Goal: Check status: Check status

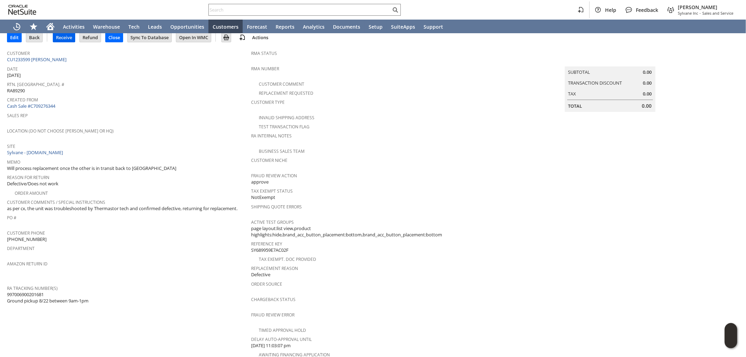
scroll to position [39, 0]
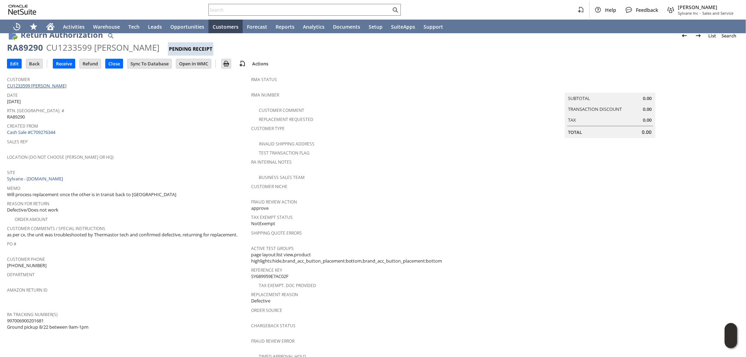
click at [47, 83] on link "CU1233599 Elena M Penny" at bounding box center [37, 86] width 61 height 6
drag, startPoint x: 41, startPoint y: 48, endPoint x: 1, endPoint y: 46, distance: 39.9
click at [1, 46] on div "Return Authorization List Search RA89290 CU1233599 Elena M Penny Pending Receip…" at bounding box center [373, 284] width 746 height 524
copy div "RA89290"
drag, startPoint x: 380, startPoint y: 334, endPoint x: 376, endPoint y: 354, distance: 20.6
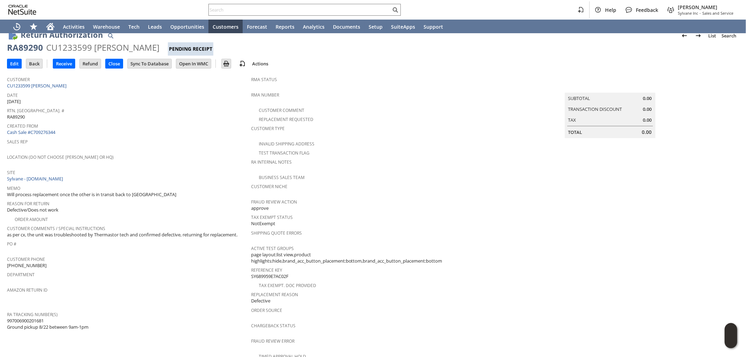
click at [380, 336] on div "Fraud Review Error" at bounding box center [371, 343] width 241 height 15
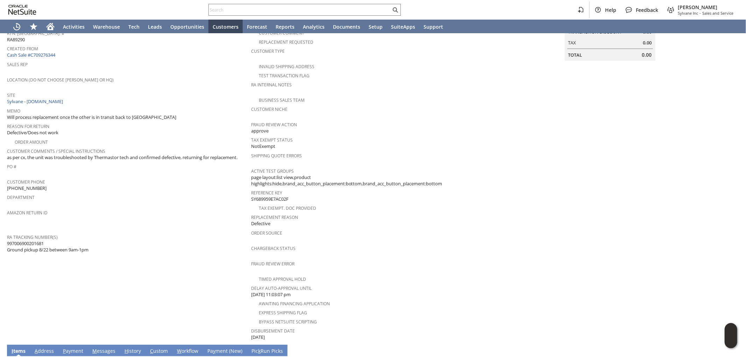
scroll to position [116, 0]
drag, startPoint x: 35, startPoint y: 233, endPoint x: 7, endPoint y: 232, distance: 27.6
click at [7, 240] on span "997006900201681 Ground pickup 8/22 between 9am-1pm" at bounding box center [47, 246] width 81 height 13
copy span "997006900201681"
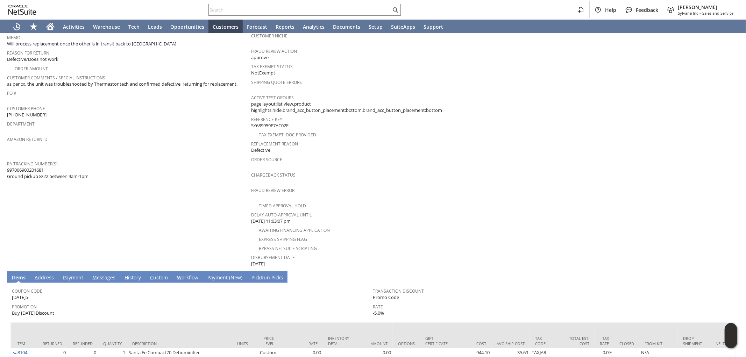
scroll to position [63, 0]
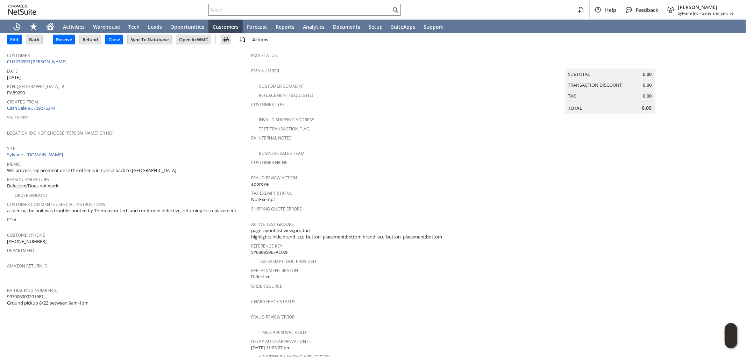
click at [155, 261] on span "Amazon Return ID" at bounding box center [127, 265] width 241 height 8
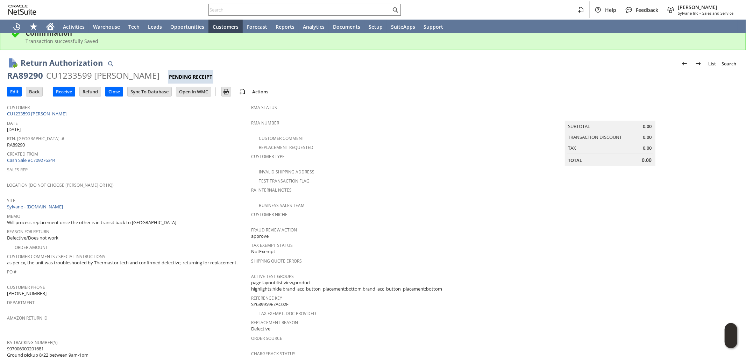
scroll to position [0, 0]
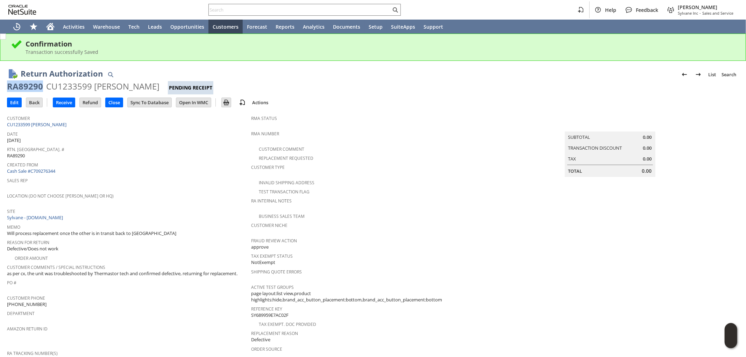
drag, startPoint x: 41, startPoint y: 84, endPoint x: 5, endPoint y: 85, distance: 36.4
click at [5, 85] on div "Return Authorization List Search RA89290 CU1233599 Elena M Penny Pending Receip…" at bounding box center [373, 323] width 746 height 524
copy div "RA89290"
click at [248, 11] on input "text" at bounding box center [300, 10] width 182 height 8
paste input "P218841"
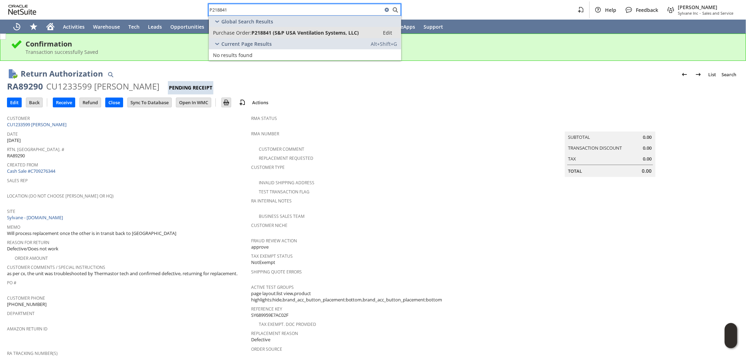
type input "P218841"
click at [300, 32] on span "P218841 (S&P USA Ventilation Systems, LLC)" at bounding box center [304, 32] width 107 height 7
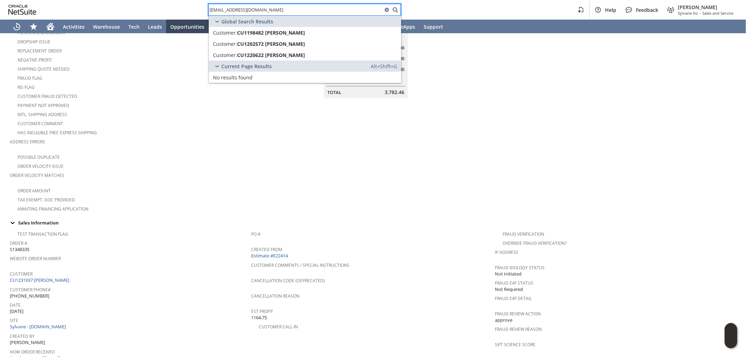
scroll to position [23, 0]
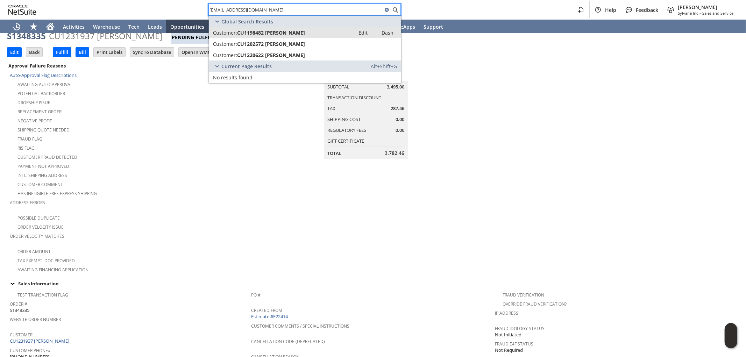
type input "bcam9001@gmail.com"
click at [277, 34] on span "CU1198482 Bryan Cameron" at bounding box center [271, 32] width 68 height 7
drag, startPoint x: 269, startPoint y: 44, endPoint x: 267, endPoint y: 55, distance: 10.7
click at [268, 44] on span "CU1202572 Bryan Cameron" at bounding box center [271, 44] width 68 height 7
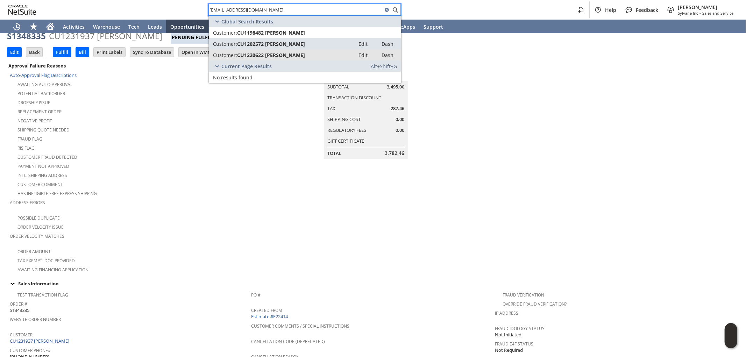
click at [267, 55] on span "CU1220622 Bryan Cameron" at bounding box center [271, 55] width 68 height 7
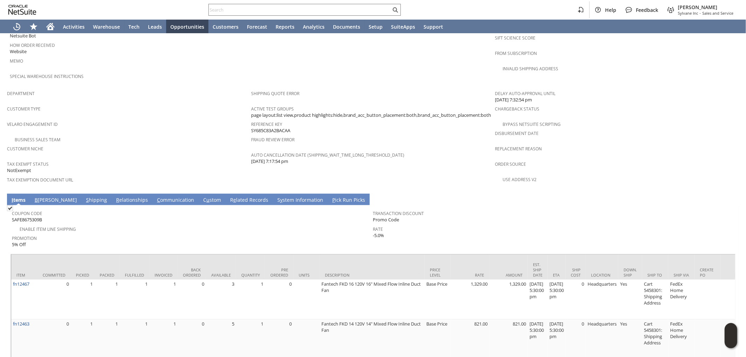
scroll to position [401, 0]
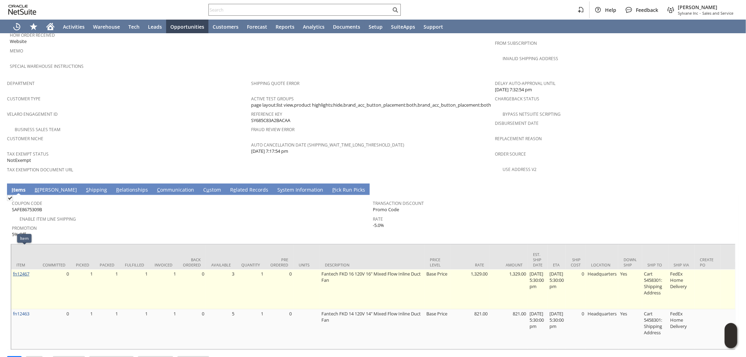
click at [23, 271] on link "fn12467" at bounding box center [21, 274] width 16 height 6
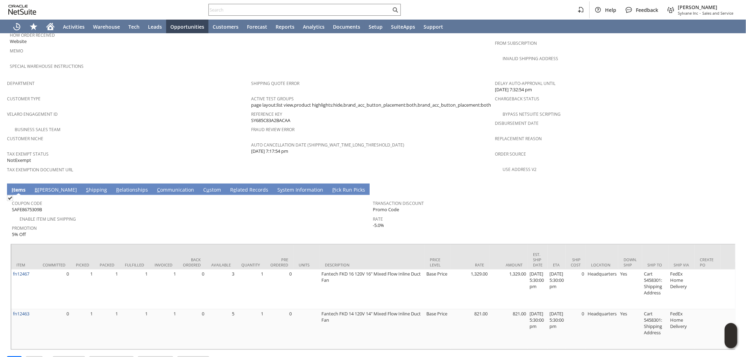
click at [193, 109] on div "Velaro Engagement ID" at bounding box center [127, 116] width 241 height 15
click at [155, 186] on link "C ommunication" at bounding box center [175, 190] width 41 height 8
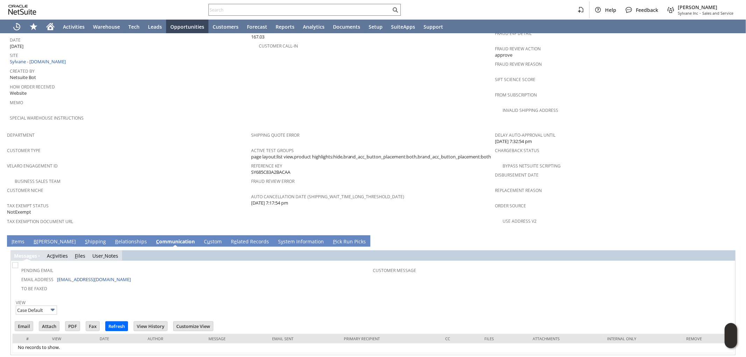
scroll to position [0, 0]
click at [24, 322] on input "Email" at bounding box center [24, 326] width 18 height 9
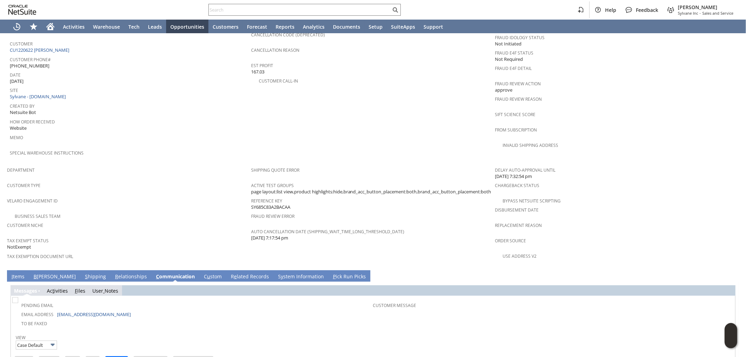
scroll to position [310, 0]
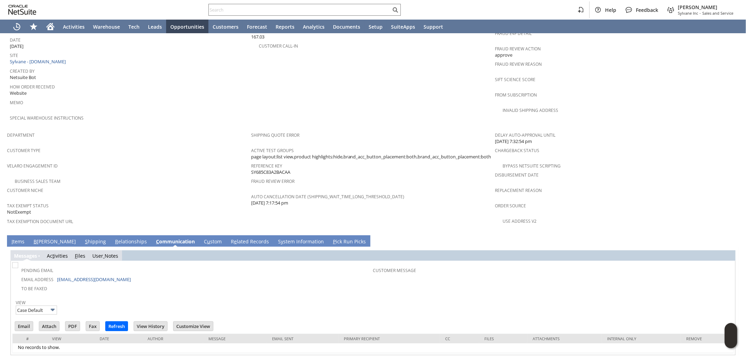
click at [83, 238] on link "S hipping" at bounding box center [95, 242] width 24 height 8
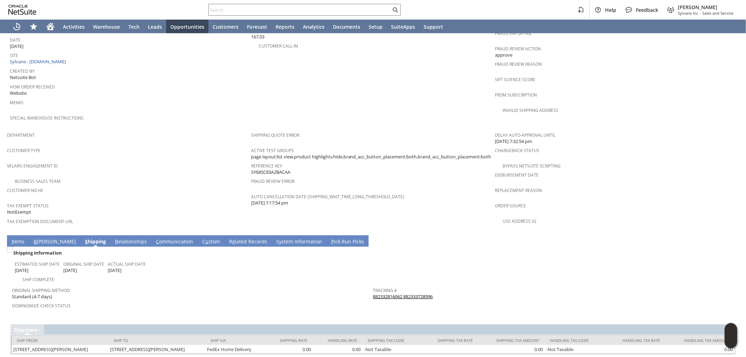
scroll to position [348, 0]
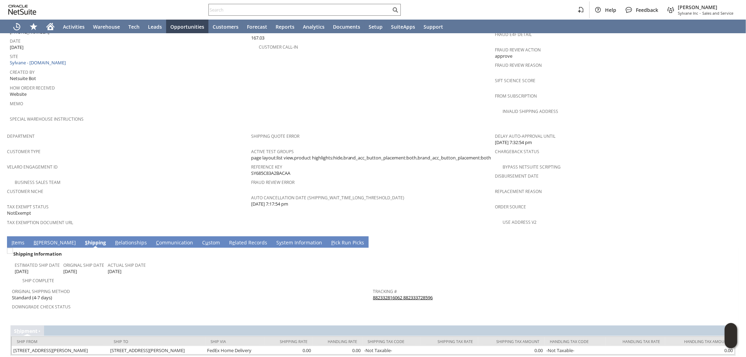
click at [19, 239] on link "I tems" at bounding box center [18, 243] width 16 height 8
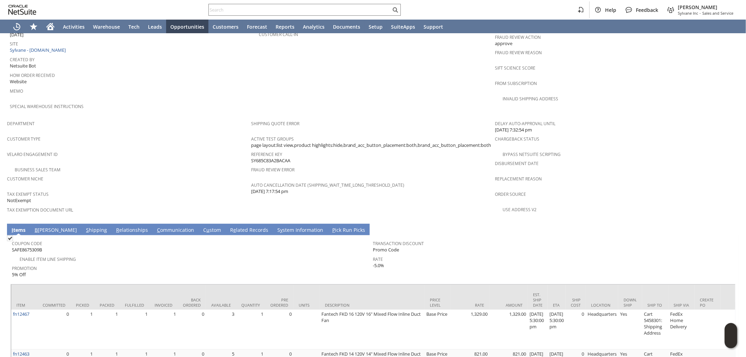
scroll to position [387, 0]
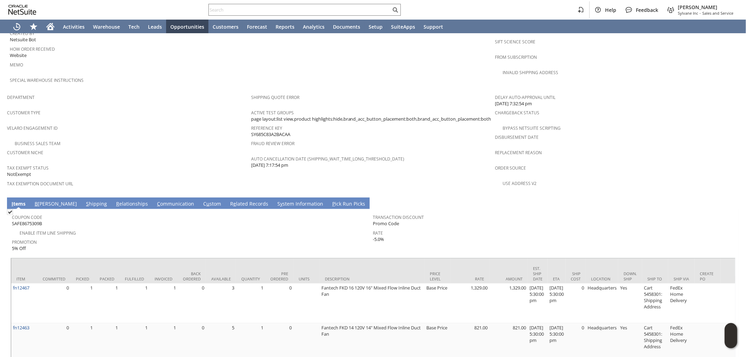
click at [84, 200] on link "S hipping" at bounding box center [96, 204] width 24 height 8
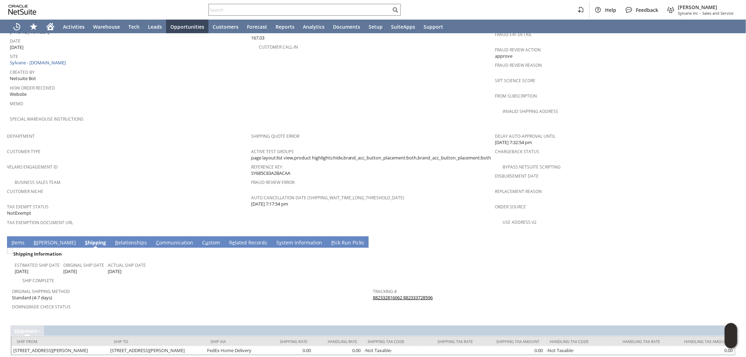
click at [416, 295] on link "882332816062 882333728596" at bounding box center [403, 298] width 60 height 6
click at [17, 239] on link "I tems" at bounding box center [18, 243] width 16 height 8
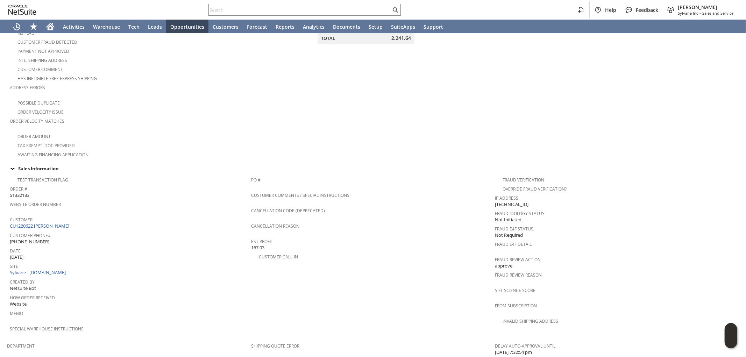
scroll to position [12, 0]
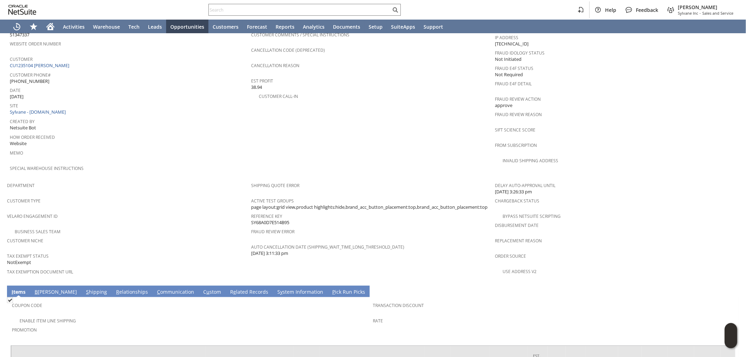
scroll to position [296, 0]
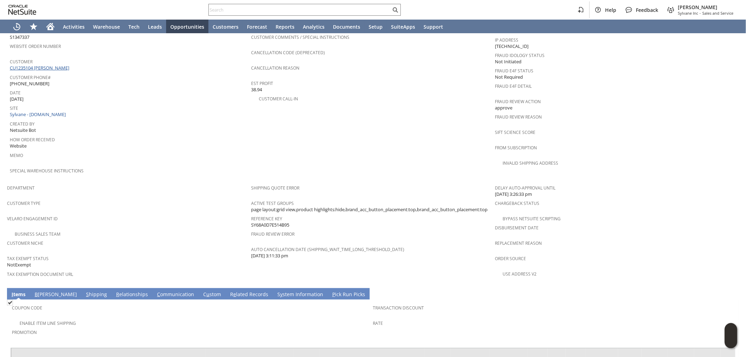
click at [53, 65] on link "CU1235104 [PERSON_NAME]" at bounding box center [40, 68] width 61 height 6
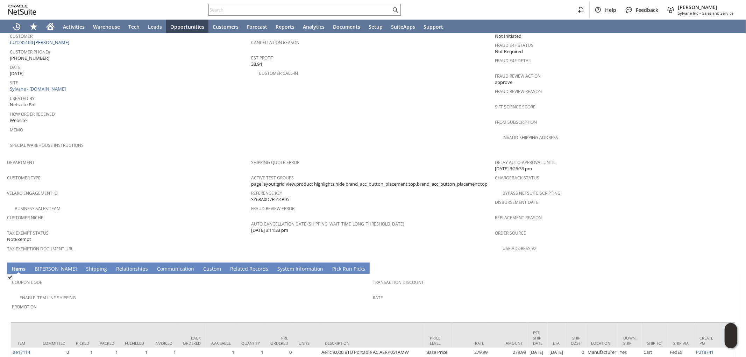
scroll to position [374, 0]
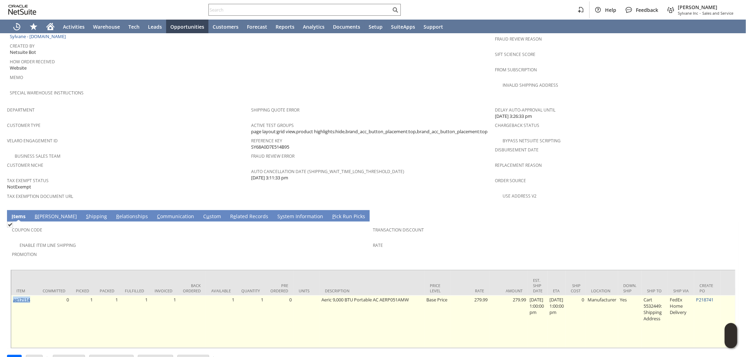
drag, startPoint x: 34, startPoint y: 279, endPoint x: 18, endPoint y: 276, distance: 16.3
click at [14, 296] on td "ae17114" at bounding box center [24, 322] width 26 height 52
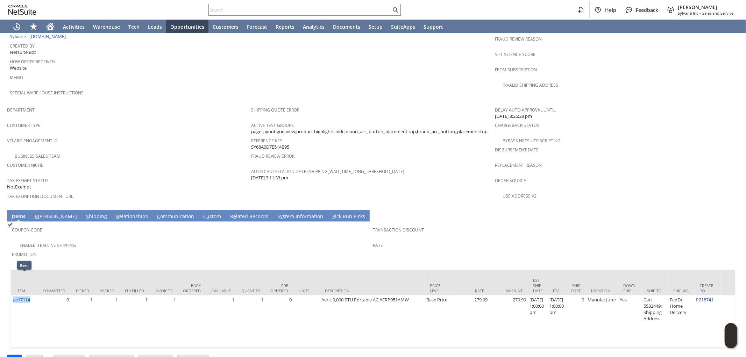
copy link "ae17114"
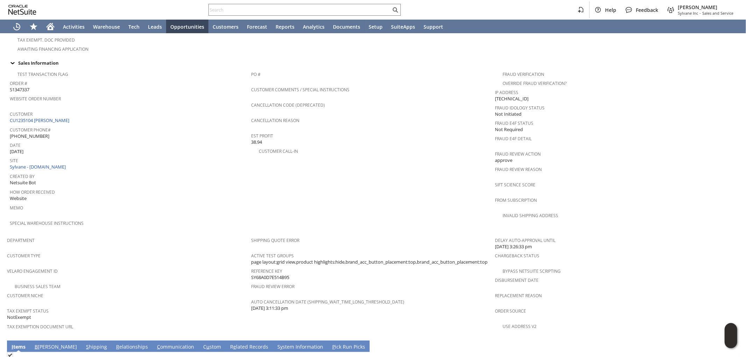
scroll to position [257, 0]
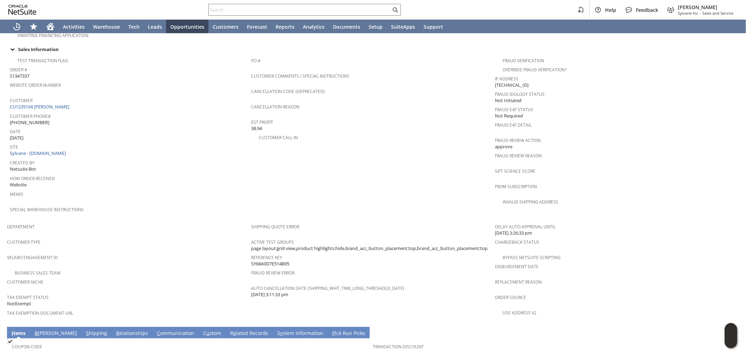
drag, startPoint x: 295, startPoint y: 243, endPoint x: 250, endPoint y: 247, distance: 44.9
click at [251, 253] on div "Reference Key SY68A0D7E514B95" at bounding box center [371, 260] width 241 height 15
copy span "SY68A0D7E514B95"
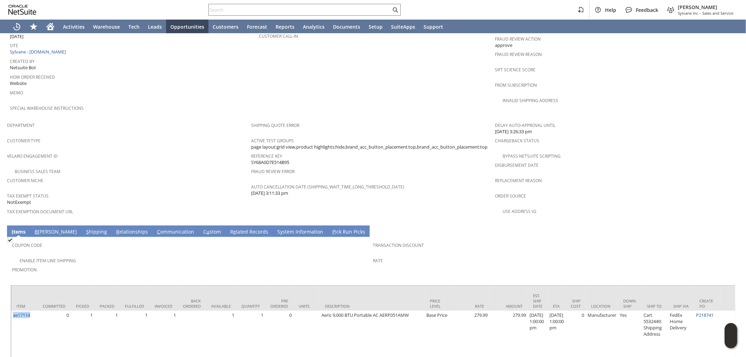
scroll to position [374, 0]
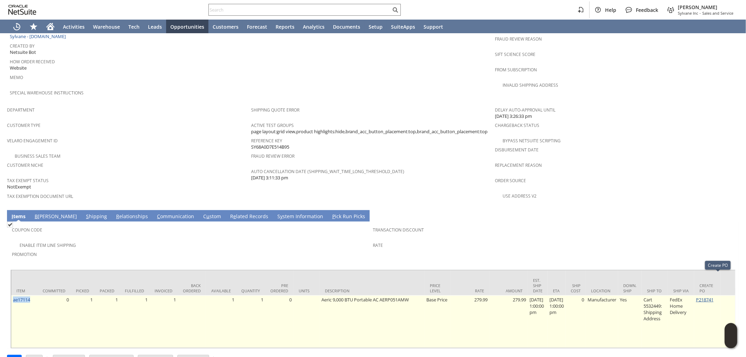
click at [714, 297] on link "P218741" at bounding box center [704, 300] width 17 height 6
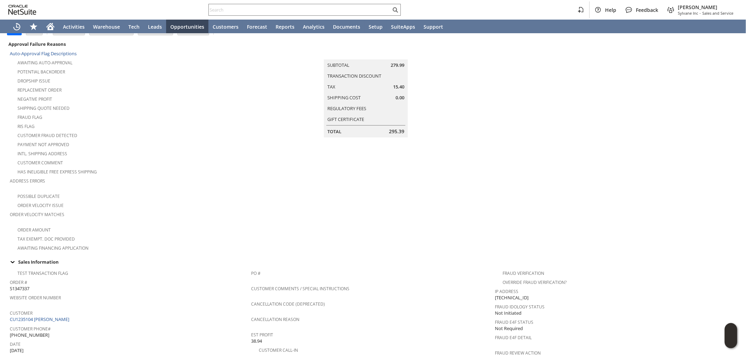
scroll to position [0, 0]
